Goal: Task Accomplishment & Management: Use online tool/utility

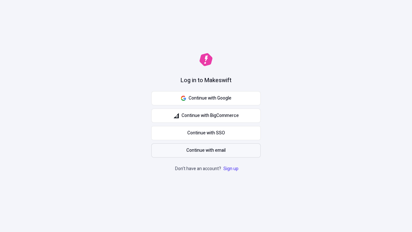
click at [206, 150] on span "Continue with email" at bounding box center [206, 150] width 39 height 7
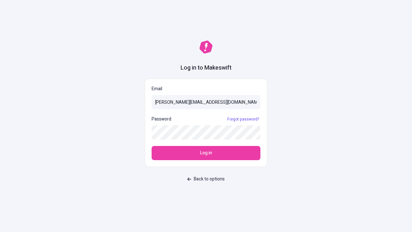
type input "sasha+test-ui@makeswift.com"
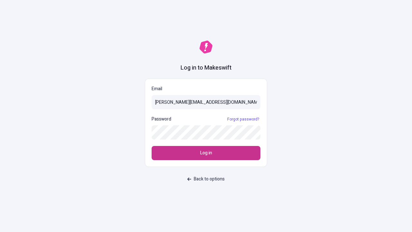
click at [206, 153] on span "Log in" at bounding box center [206, 152] width 12 height 7
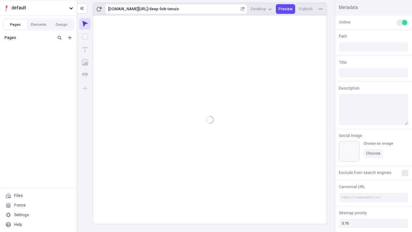
type input "/deep-link-tenuis"
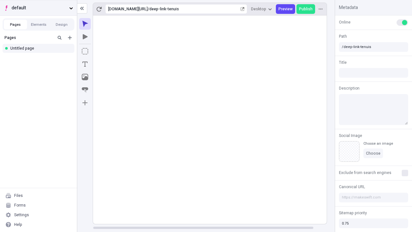
click at [38, 8] on span "default" at bounding box center [39, 8] width 55 height 7
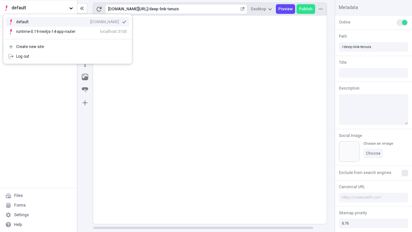
click at [90, 21] on div "[DOMAIN_NAME]" at bounding box center [104, 21] width 29 height 5
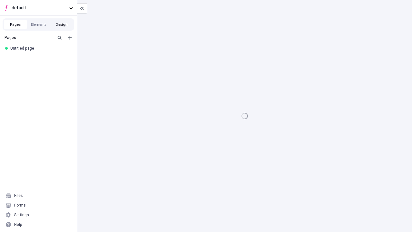
click at [62, 24] on button "Design" at bounding box center [61, 25] width 23 height 10
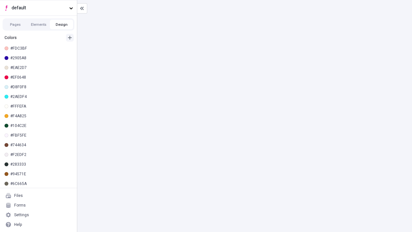
click at [70, 36] on icon "button" at bounding box center [70, 38] width 4 height 4
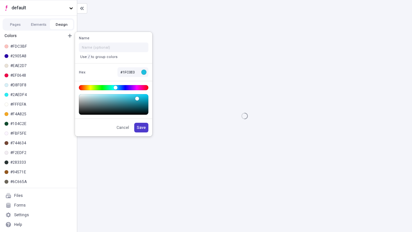
click at [142, 128] on span "Save" at bounding box center [141, 127] width 9 height 5
